Goal: Complete application form

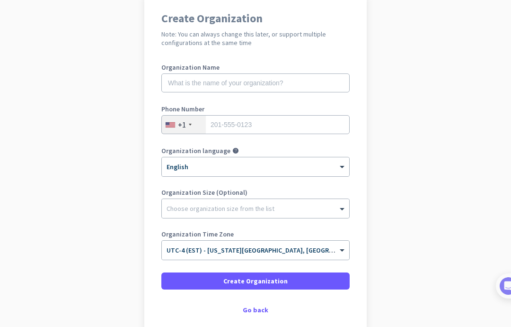
scroll to position [83, 0]
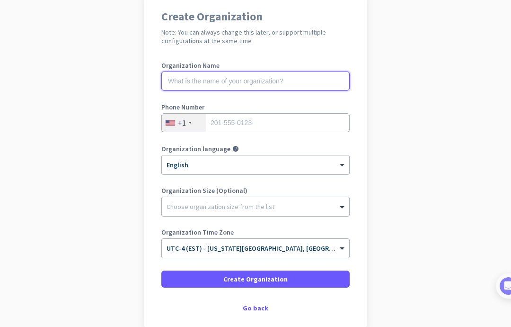
click at [324, 85] on input "text" at bounding box center [255, 80] width 188 height 19
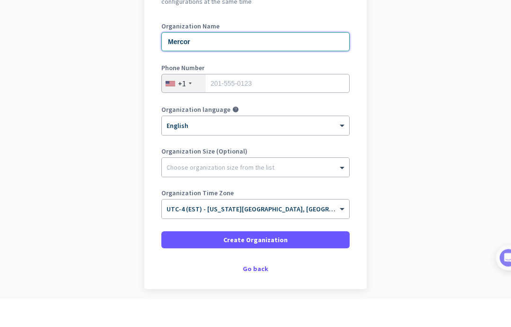
scroll to position [94, 0]
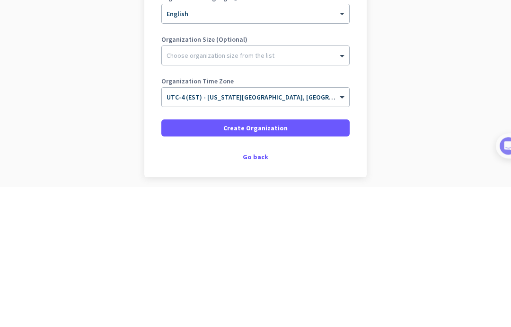
type input "Mercor"
click at [338, 191] on span at bounding box center [343, 195] width 12 height 9
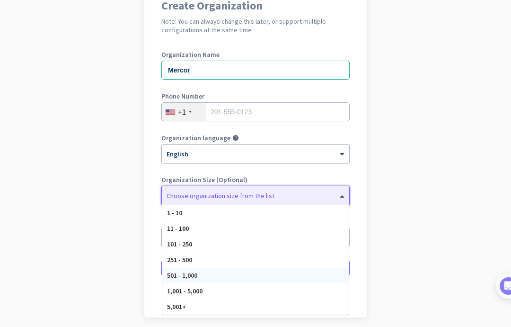
click at [164, 267] on div "501 - 1,000" at bounding box center [255, 275] width 186 height 16
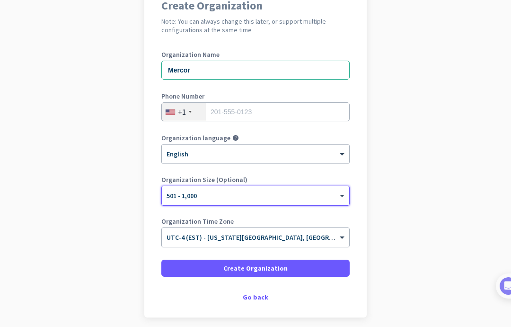
click at [309, 257] on span at bounding box center [255, 268] width 188 height 23
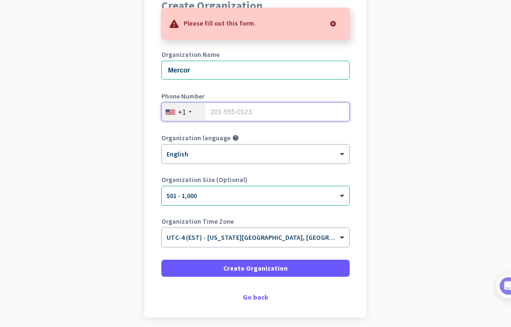
click at [312, 102] on input "tel" at bounding box center [255, 111] width 188 height 19
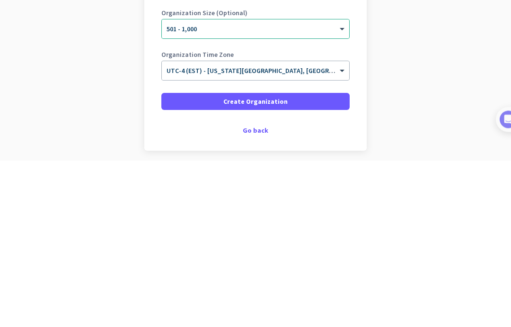
type input "4136363239"
click at [328, 257] on span at bounding box center [255, 268] width 188 height 23
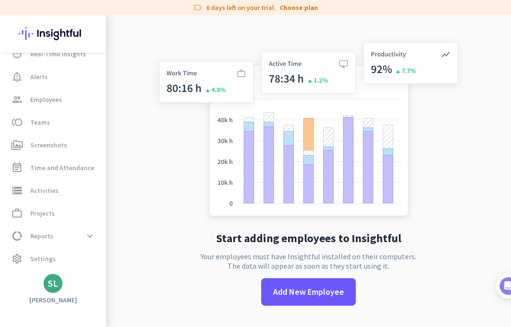
scroll to position [37, 0]
click at [175, 108] on img at bounding box center [308, 130] width 313 height 188
click at [311, 0] on div "label 6 days left on your trial. Choose plan" at bounding box center [255, 7] width 511 height 15
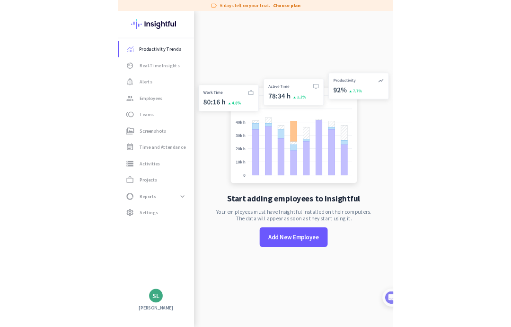
scroll to position [53, 0]
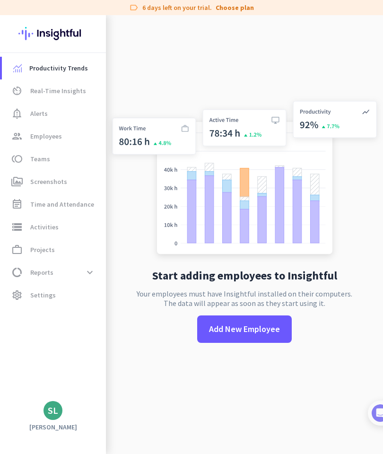
click at [316, 58] on div "Start adding employees to Insightful Your employees must have Insightful instal…" at bounding box center [244, 227] width 277 height 454
click at [238, 18] on div "Start adding employees to Insightful Your employees must have Insightful instal…" at bounding box center [244, 227] width 277 height 454
